Goal: Navigation & Orientation: Find specific page/section

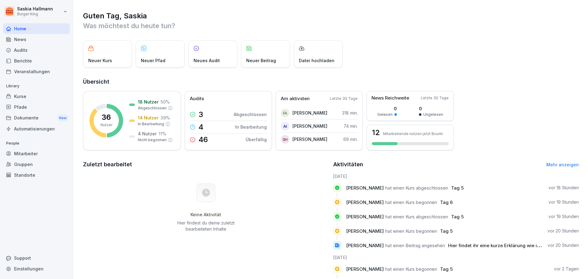
click at [37, 14] on html "[PERSON_NAME] Burger King Home News Audits Berichte Veranstaltungen Library Kur…" at bounding box center [294, 139] width 588 height 279
drag, startPoint x: 28, startPoint y: 113, endPoint x: 33, endPoint y: 99, distance: 15.0
click at [28, 113] on html "[PERSON_NAME] Burger King Home News Audits Berichte Veranstaltungen Library Kur…" at bounding box center [294, 139] width 588 height 279
click at [25, 40] on div "News" at bounding box center [36, 39] width 67 height 11
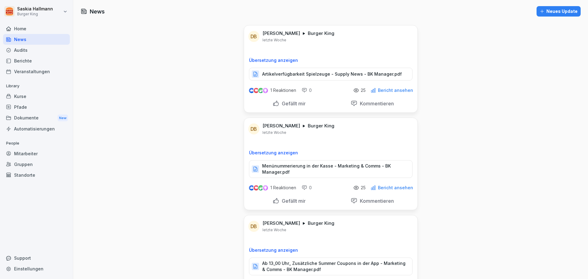
click at [20, 9] on html "[PERSON_NAME] Burger King Home News Audits Berichte Veranstaltungen Library Kur…" at bounding box center [294, 139] width 588 height 279
click at [37, 41] on div "Abmelden" at bounding box center [39, 38] width 61 height 11
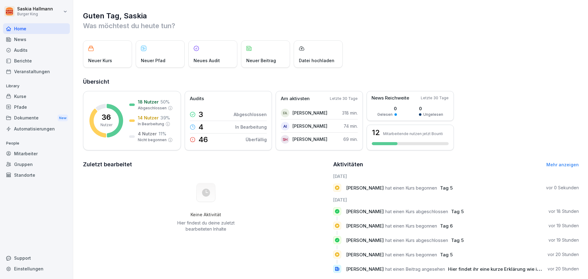
drag, startPoint x: 0, startPoint y: 0, endPoint x: 77, endPoint y: 165, distance: 182.1
click at [77, 165] on div "Guten Tag, Saskia Was möchtest du heute tun? Neuer Kurs Neuer Pfad Neues Audit …" at bounding box center [330, 163] width 515 height 327
click at [33, 9] on html "Saskia Hallmann Burger King Home News Audits Berichte Veranstaltungen Library K…" at bounding box center [294, 139] width 588 height 279
click at [32, 36] on div "Abmelden" at bounding box center [39, 38] width 61 height 11
click at [21, 48] on div "Audits" at bounding box center [36, 50] width 67 height 11
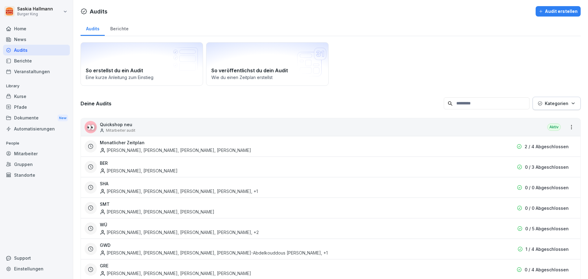
click at [21, 65] on div "Berichte" at bounding box center [36, 60] width 67 height 11
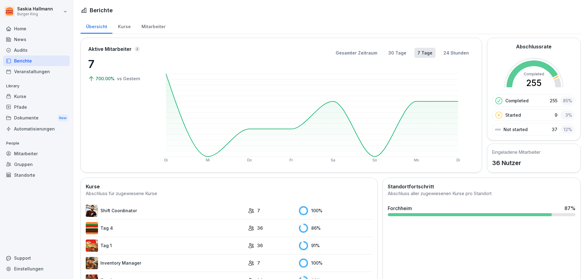
click at [150, 23] on div "Mitarbeiter" at bounding box center [153, 26] width 35 height 16
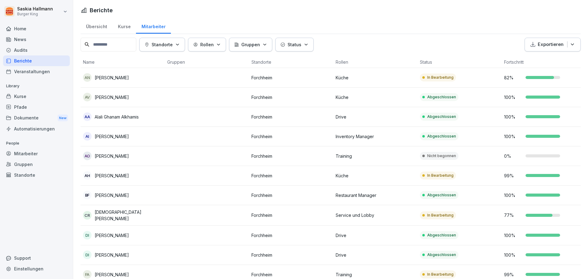
click at [112, 44] on input at bounding box center [109, 45] width 56 height 14
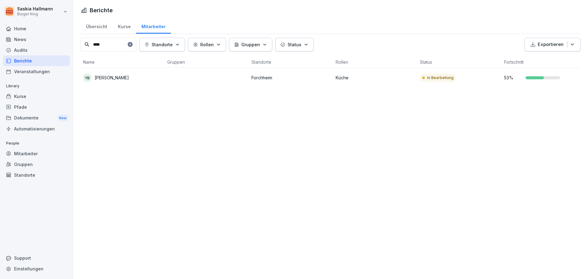
type input "****"
click at [133, 42] on div at bounding box center [130, 44] width 5 height 5
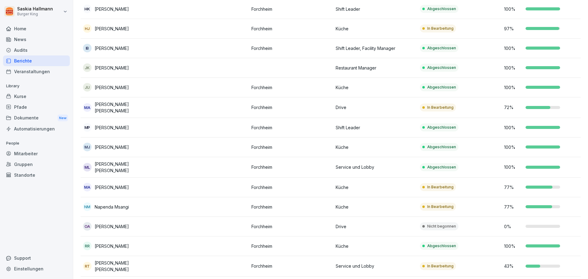
scroll to position [294, 0]
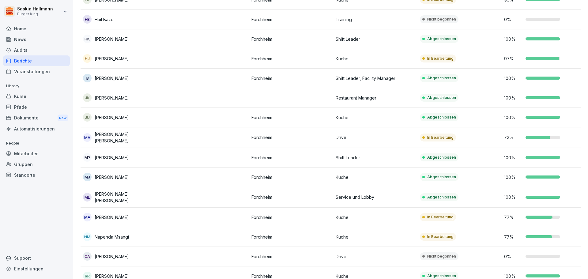
click at [59, 8] on html "Saskia Hallmann Burger King Home News Audits Berichte Veranstaltungen Library K…" at bounding box center [294, 139] width 588 height 279
click at [38, 40] on div "Abmelden" at bounding box center [39, 38] width 61 height 11
